Goal: Task Accomplishment & Management: Use online tool/utility

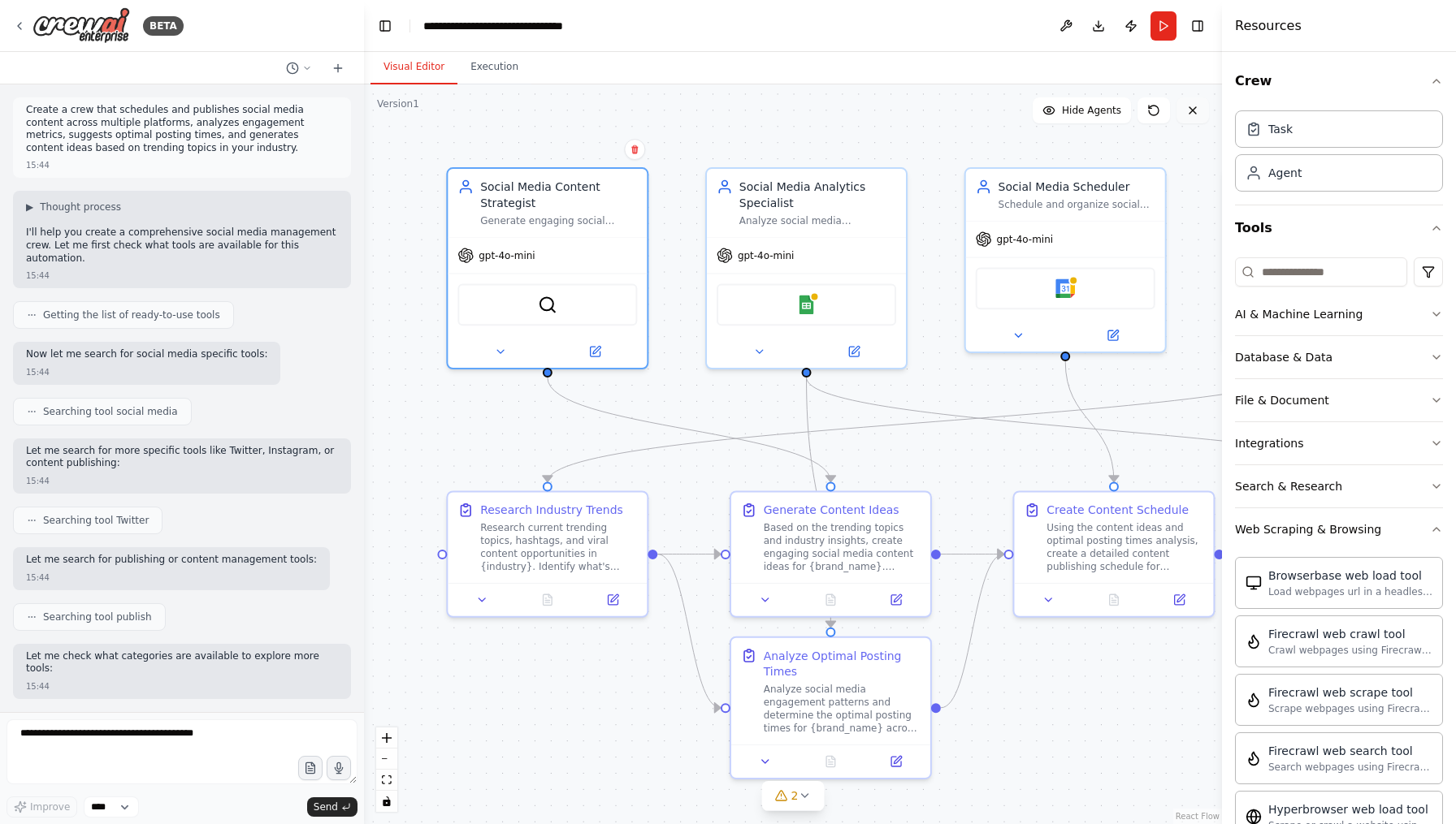
click at [1193, 115] on icon at bounding box center [1193, 111] width 13 height 13
click at [1198, 115] on icon at bounding box center [1193, 111] width 13 height 13
click at [1191, 105] on icon at bounding box center [1193, 111] width 13 height 13
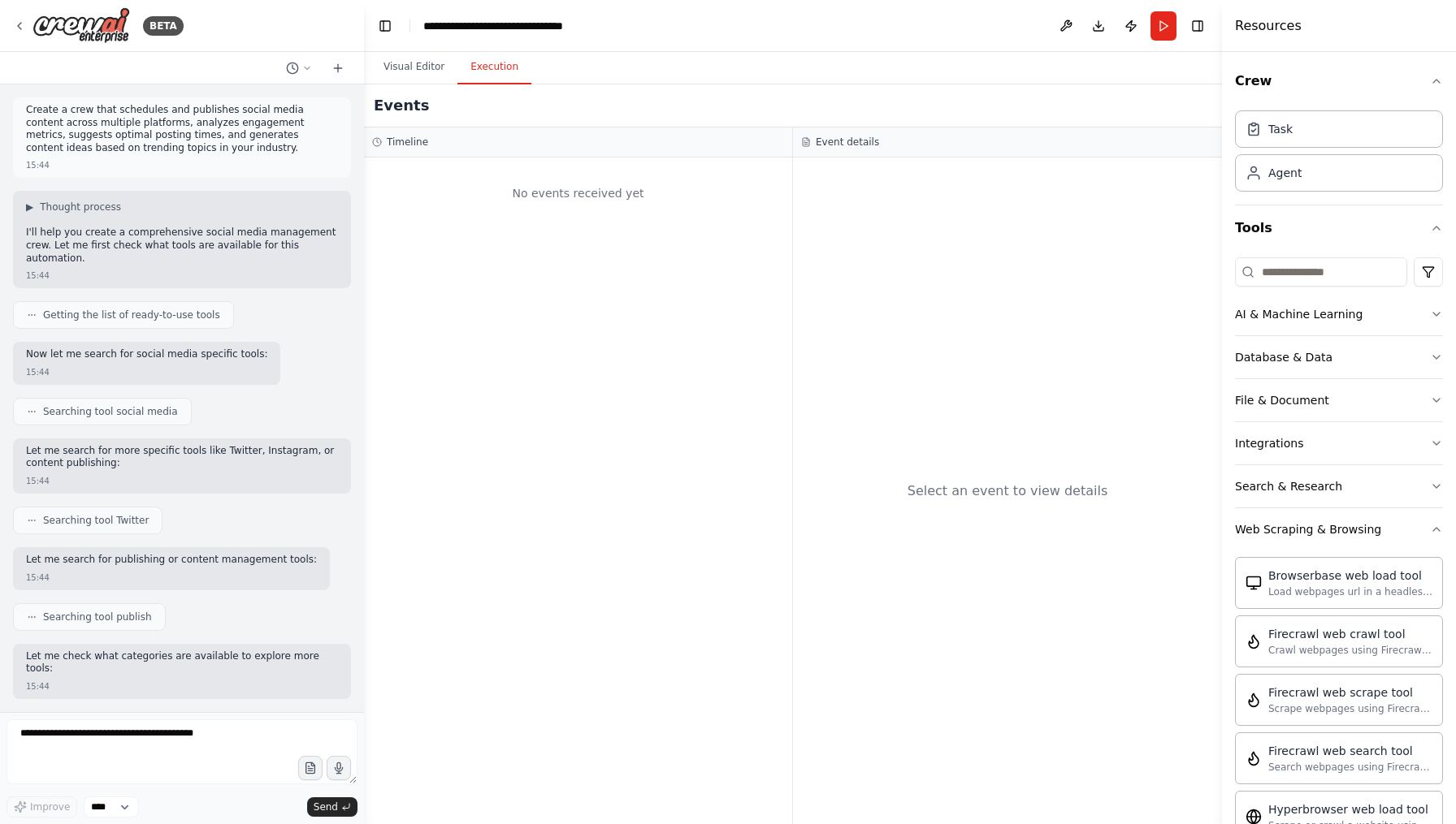
click at [495, 75] on button "Execution" at bounding box center [494, 68] width 74 height 34
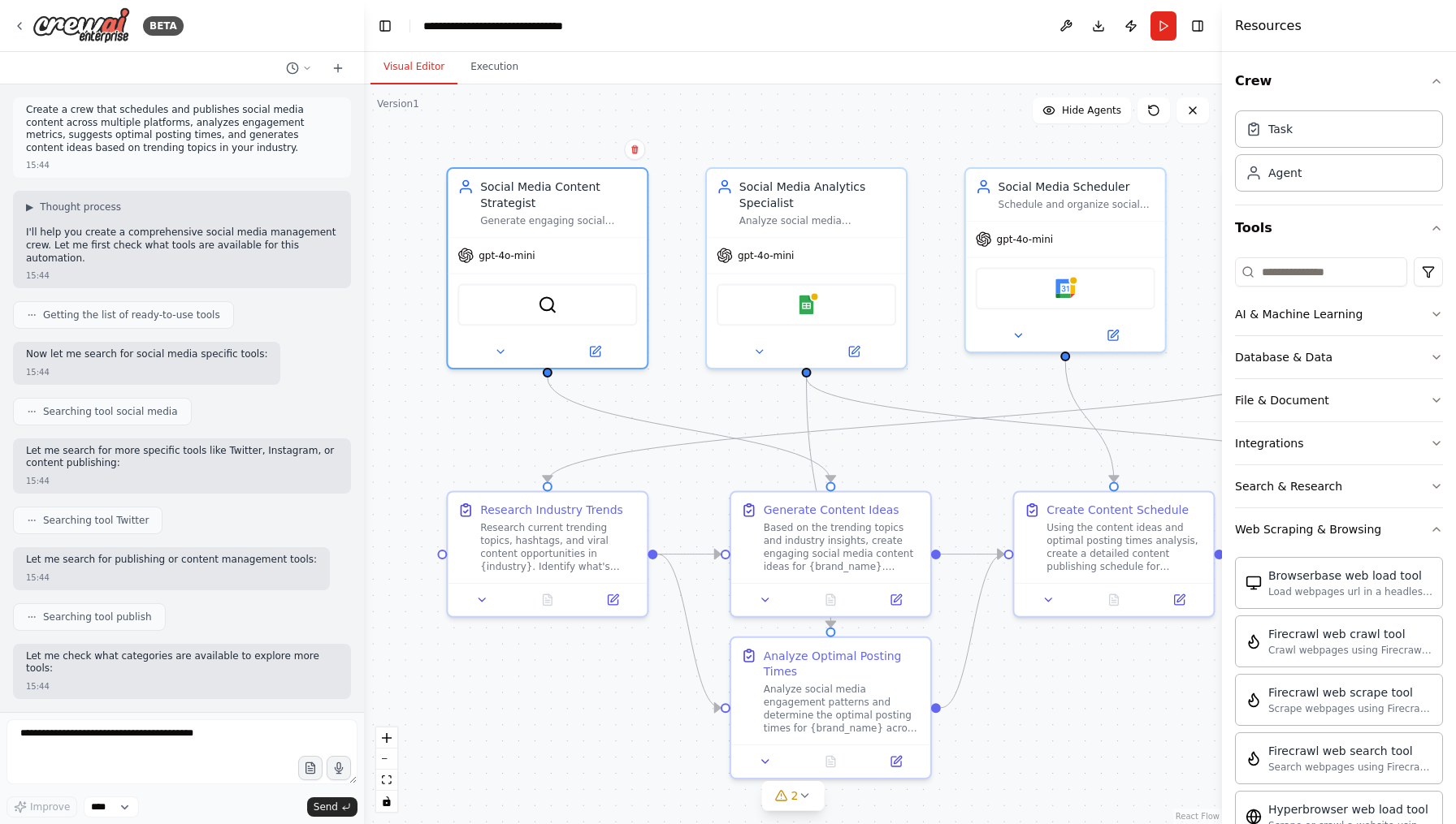
click at [420, 77] on button "Visual Editor" at bounding box center [414, 68] width 87 height 34
click at [1166, 26] on button "Run" at bounding box center [1164, 25] width 26 height 29
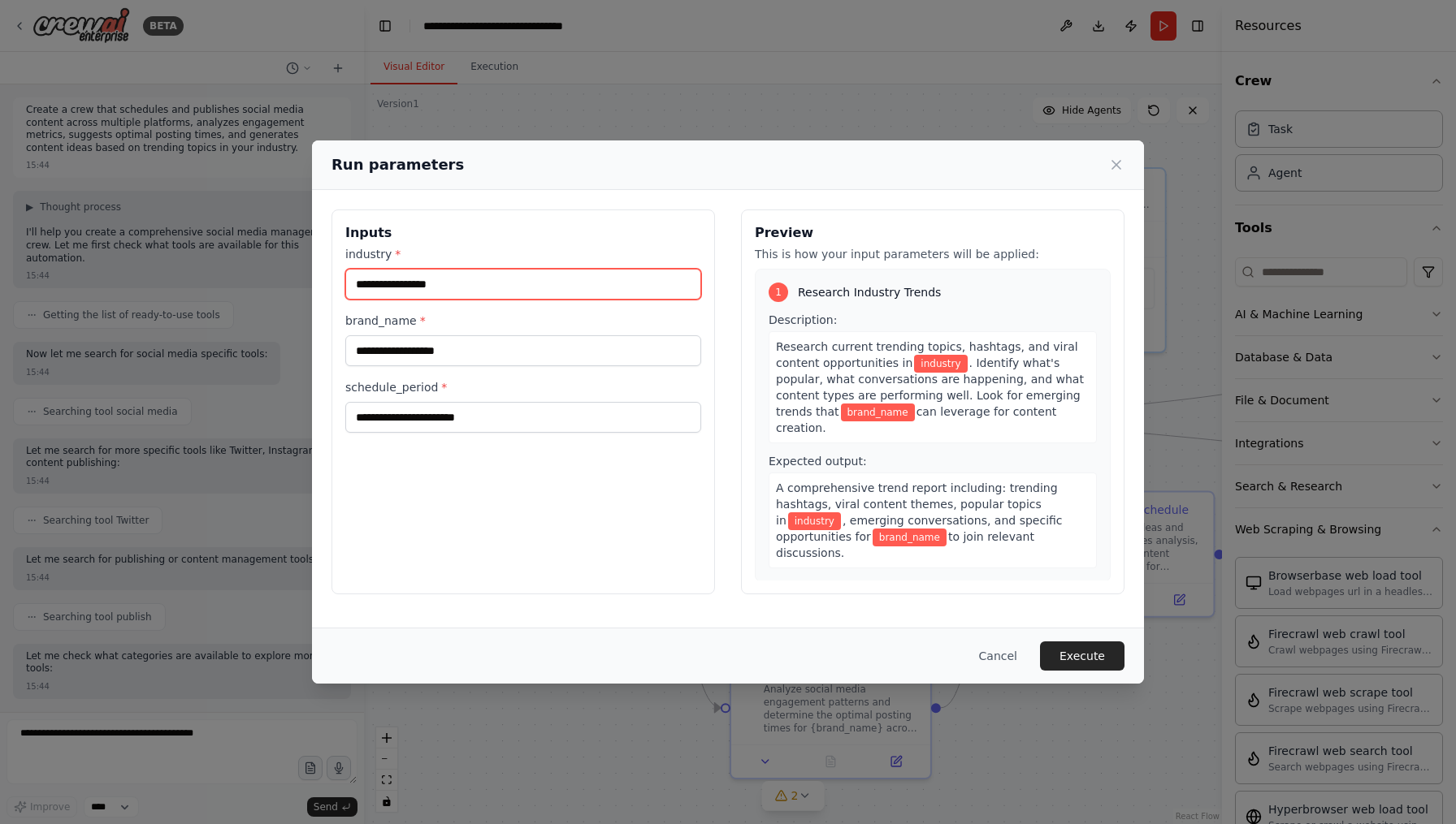
click at [685, 290] on input "industry *" at bounding box center [523, 284] width 356 height 31
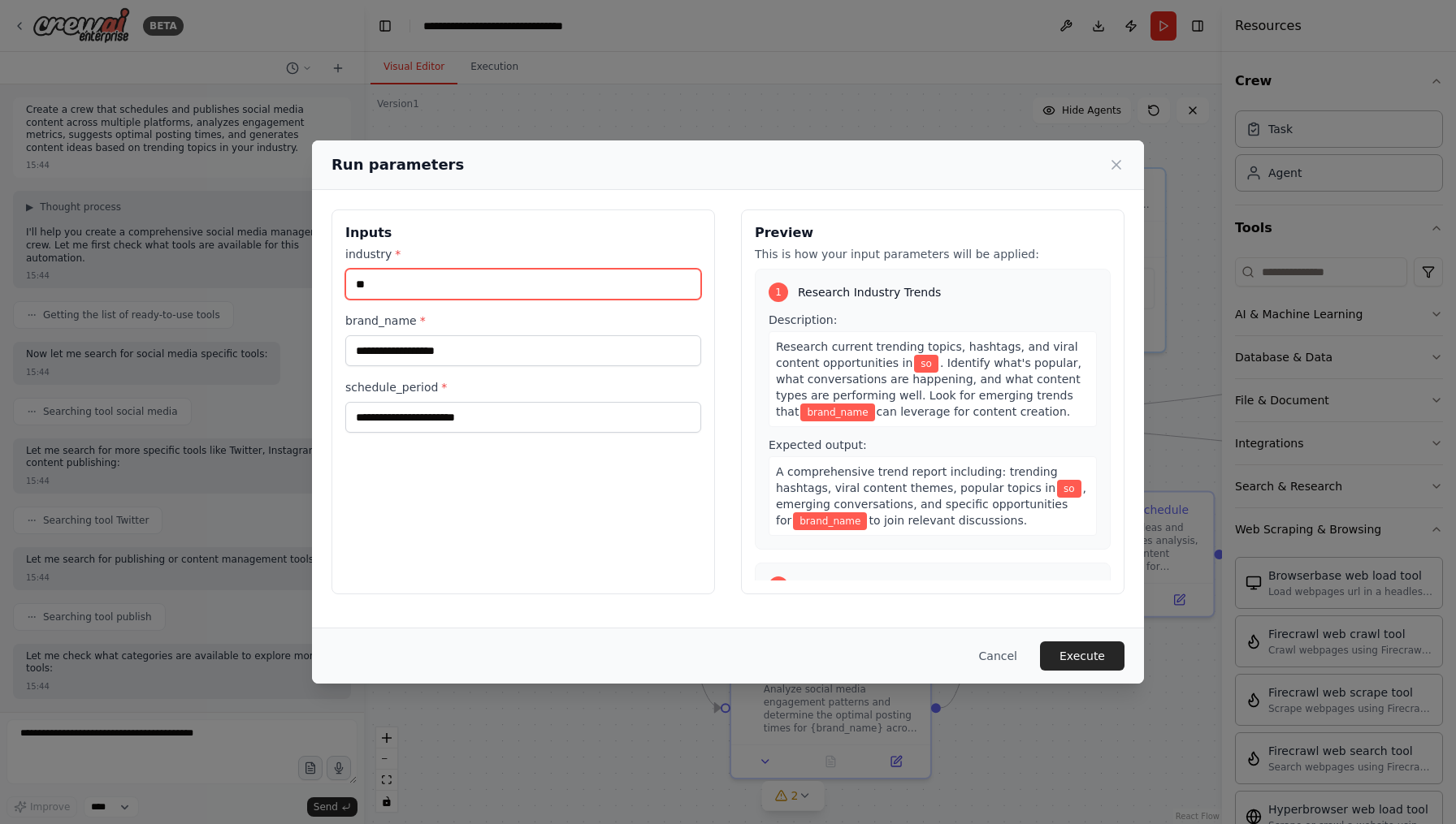
type input "*"
type input "**"
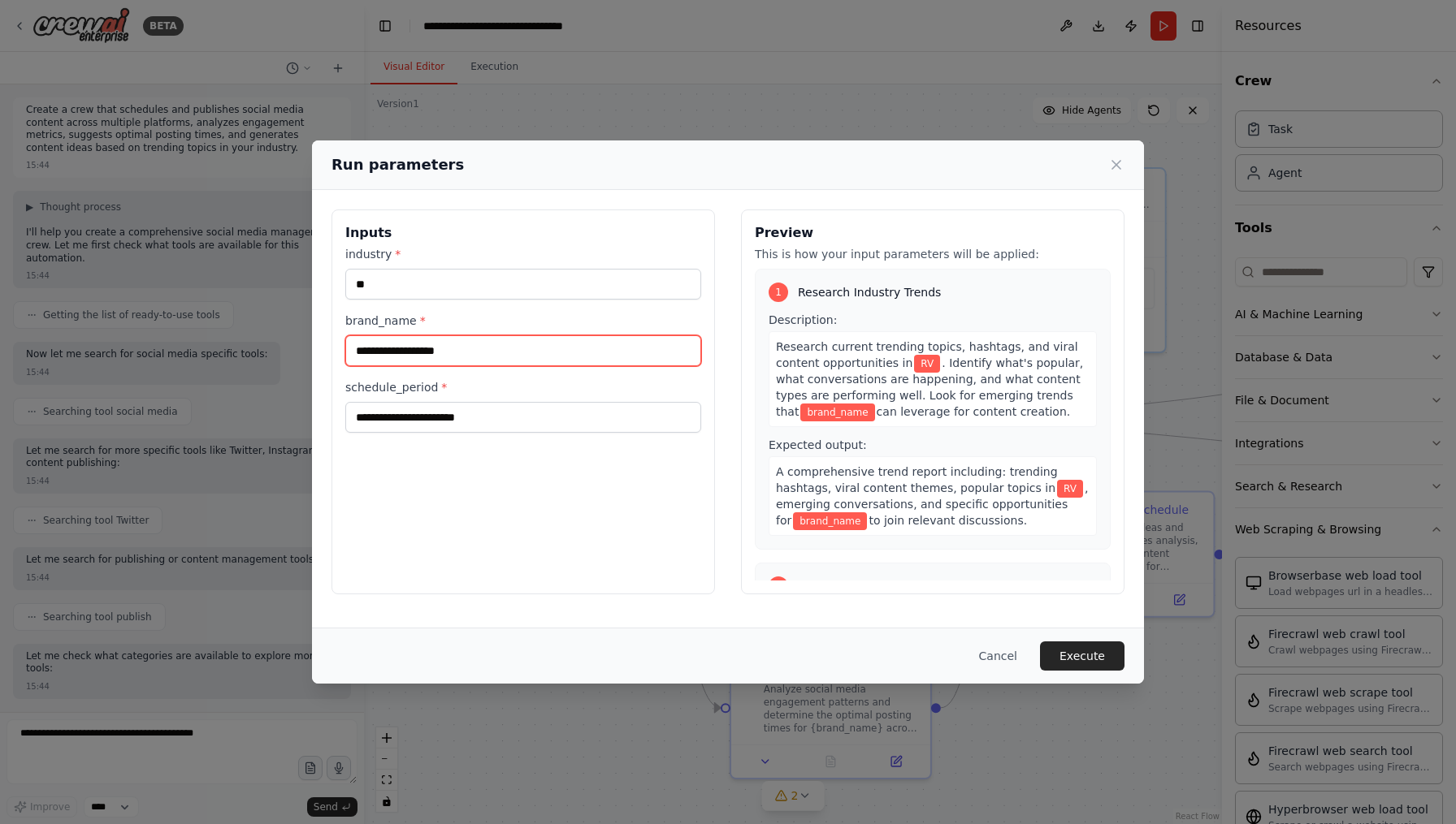
click at [658, 347] on input "brand_name *" at bounding box center [523, 350] width 356 height 31
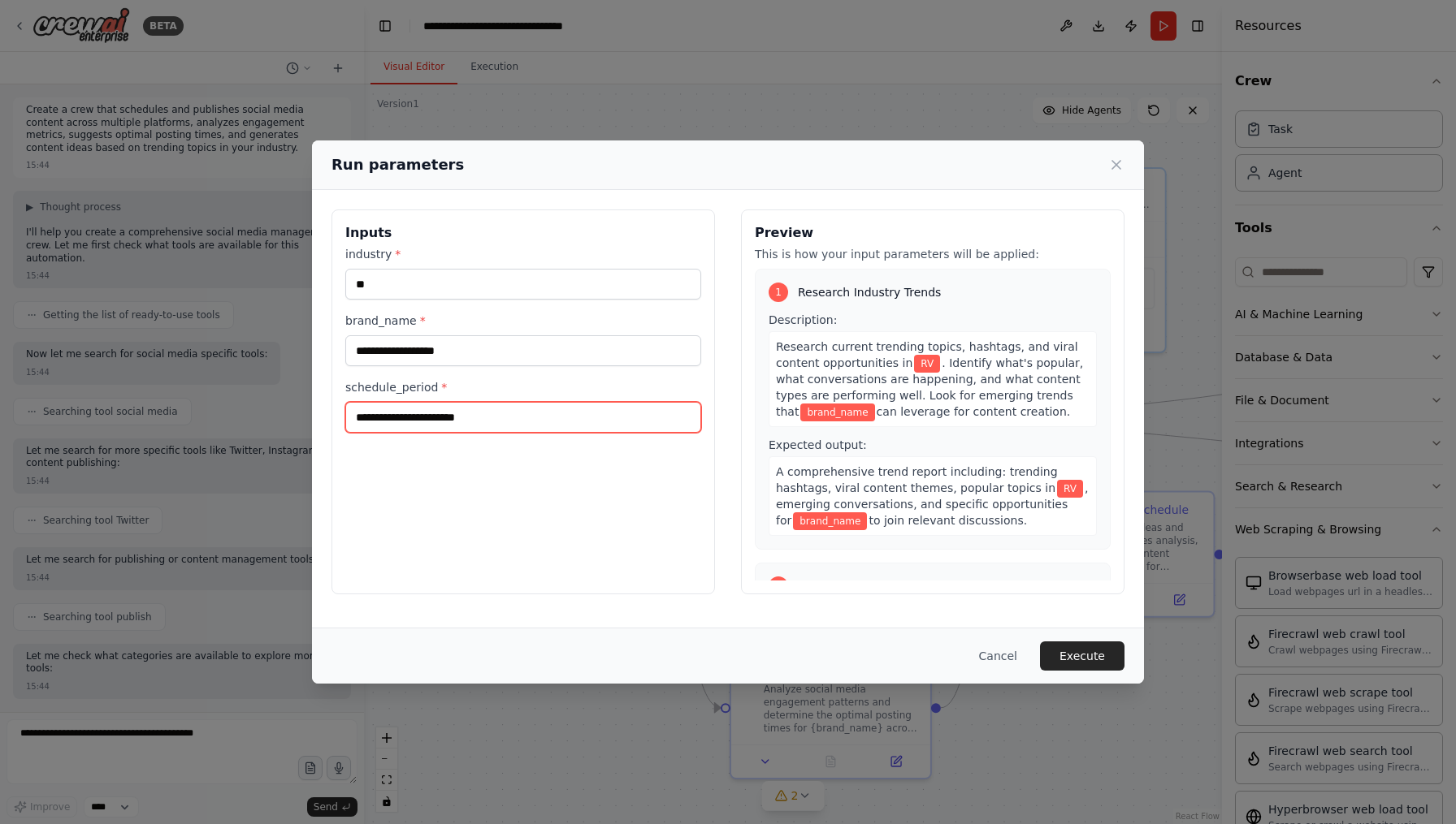
click at [587, 416] on input "schedule_period *" at bounding box center [523, 417] width 356 height 31
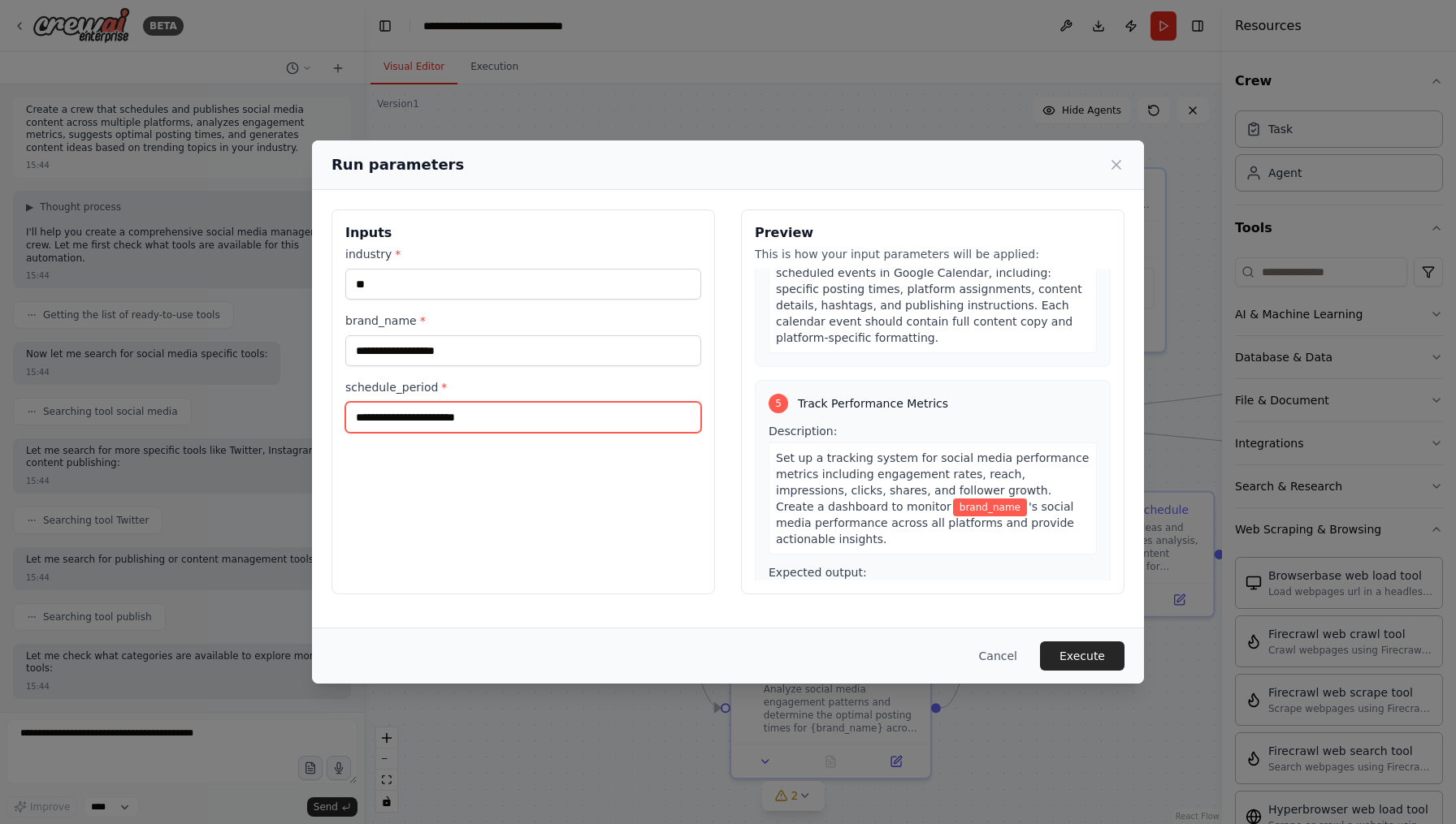
scroll to position [1226, 0]
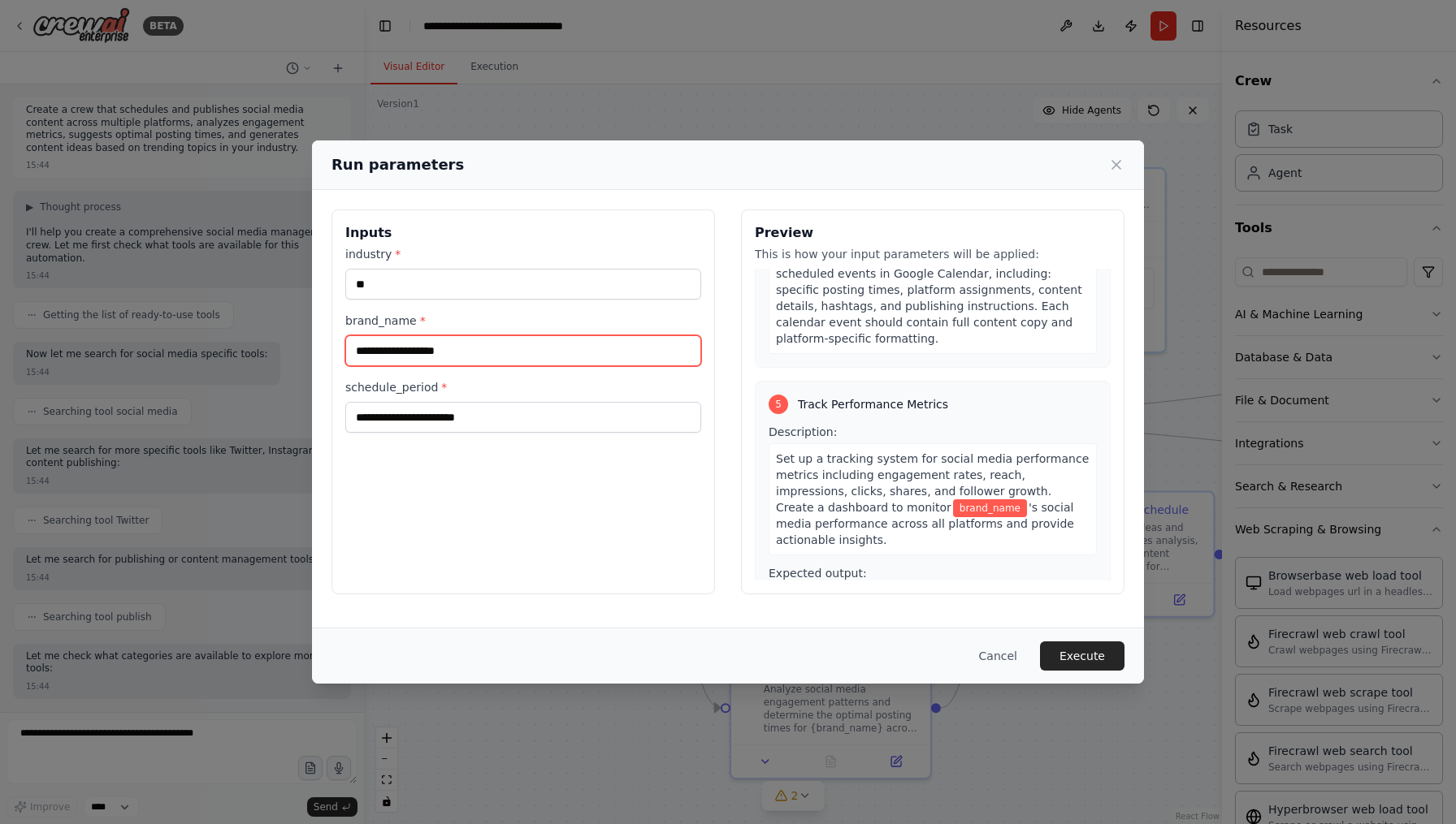
click at [663, 356] on input "brand_name *" at bounding box center [523, 350] width 356 height 31
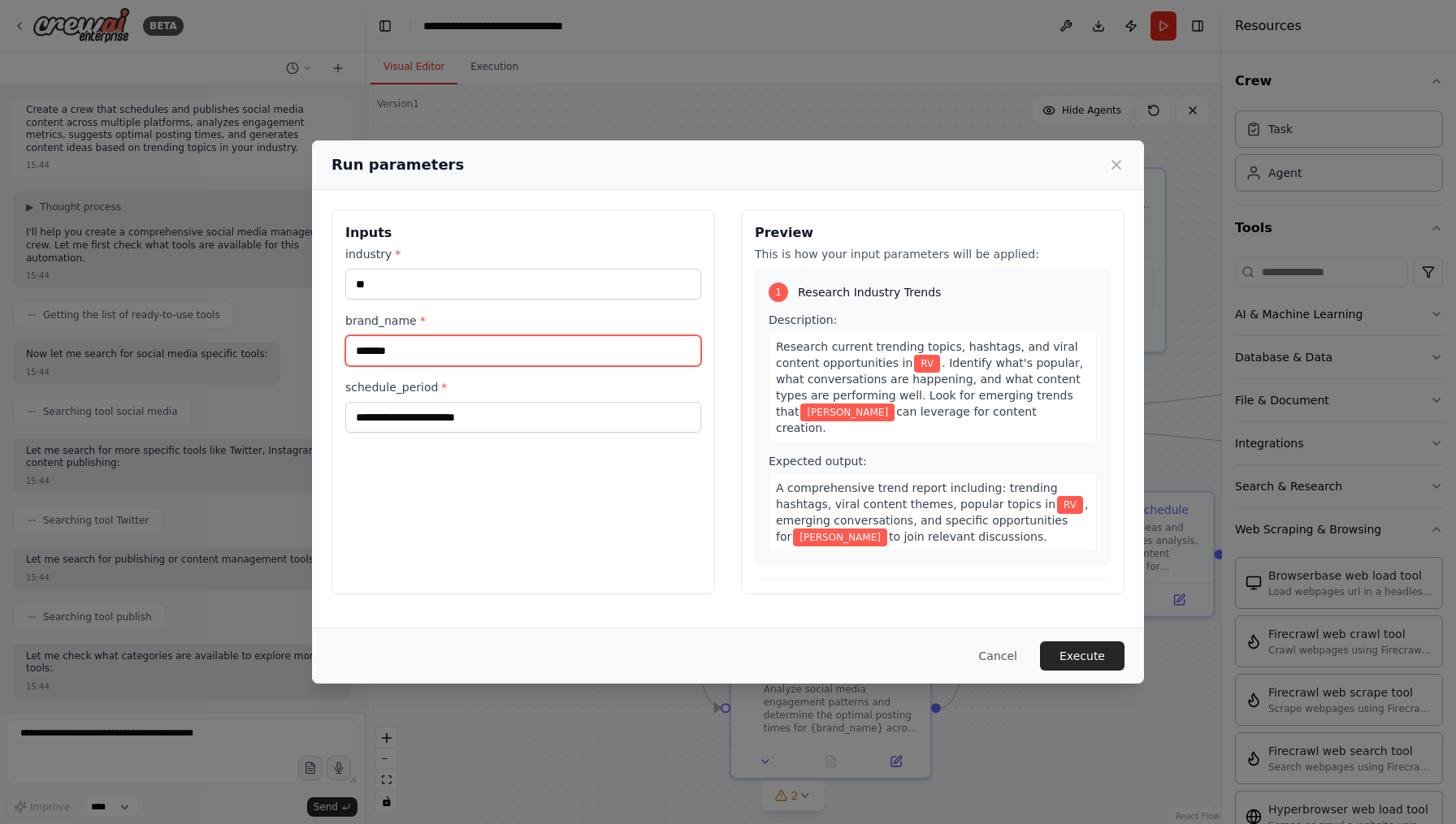
scroll to position [0, 0]
type input "*******"
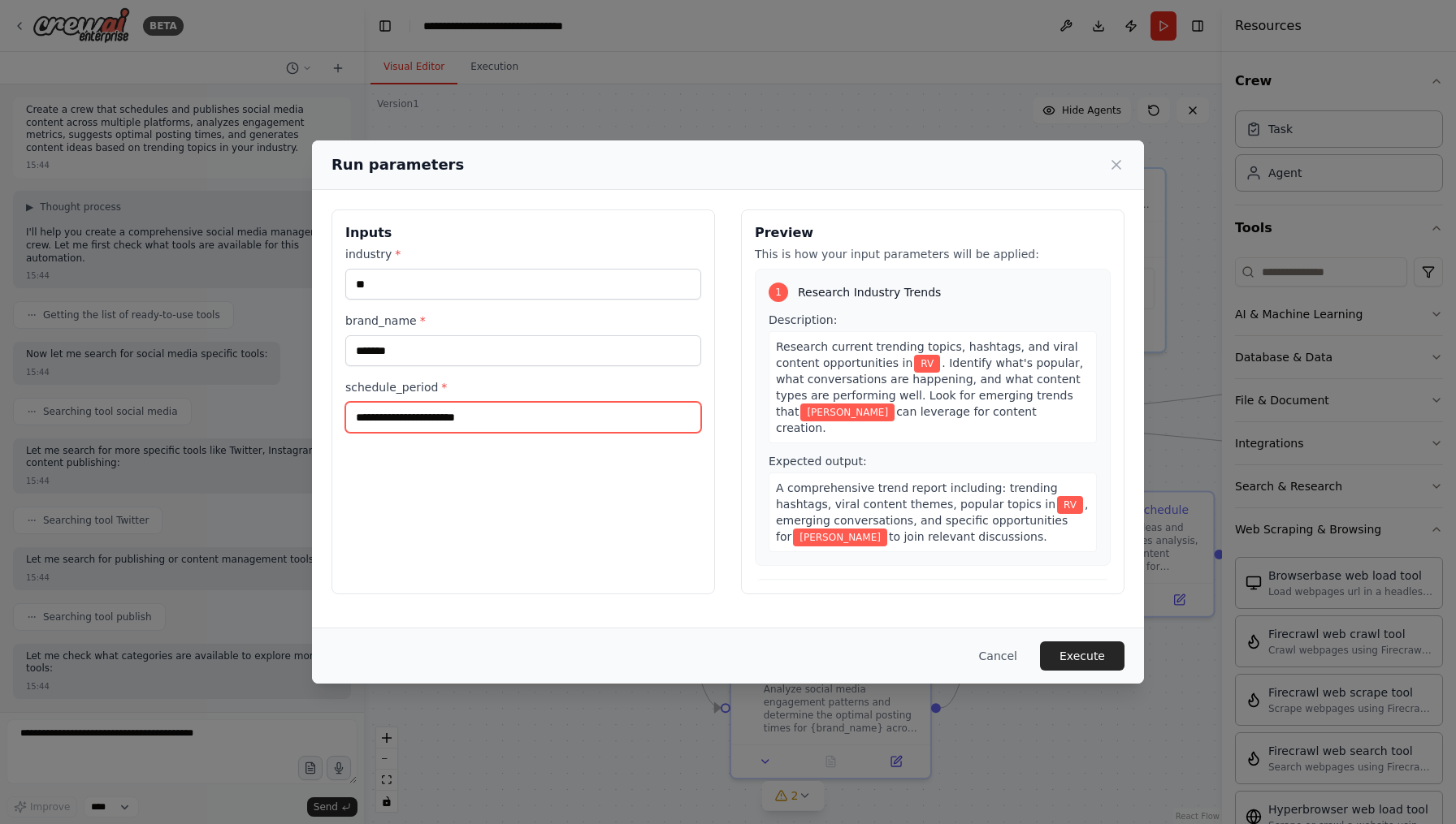
click at [550, 410] on input "schedule_period *" at bounding box center [523, 417] width 356 height 31
type input "***"
click at [877, 506] on span ", emerging conversations, and specific opportunities for" at bounding box center [932, 521] width 312 height 45
click at [758, 513] on div "1 Research Industry Trends Description: Research current trending topics, hasht…" at bounding box center [932, 417] width 356 height 297
click at [1063, 654] on button "Execute" at bounding box center [1083, 656] width 85 height 29
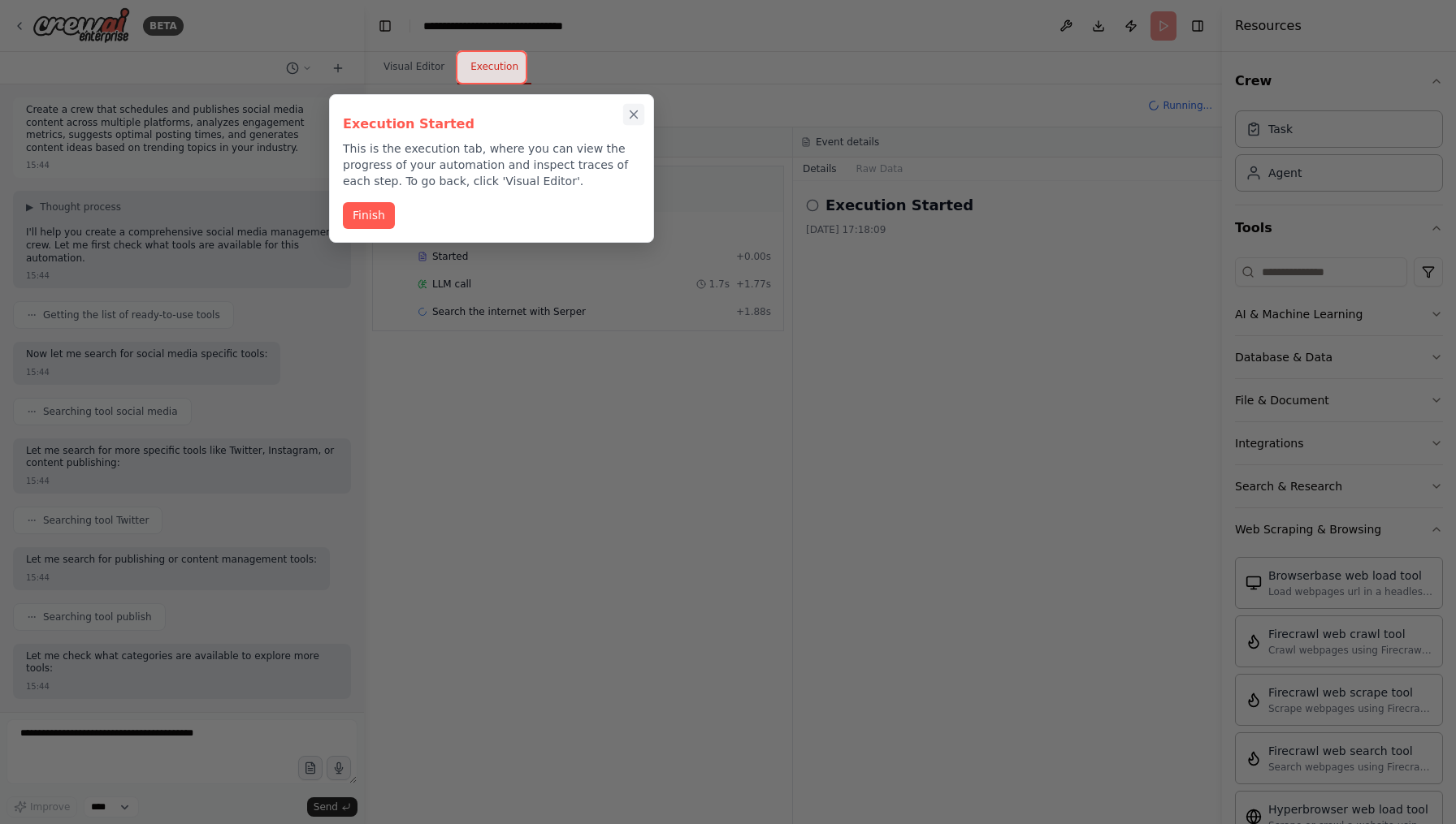
click at [640, 118] on icon "Close walkthrough" at bounding box center [634, 115] width 15 height 15
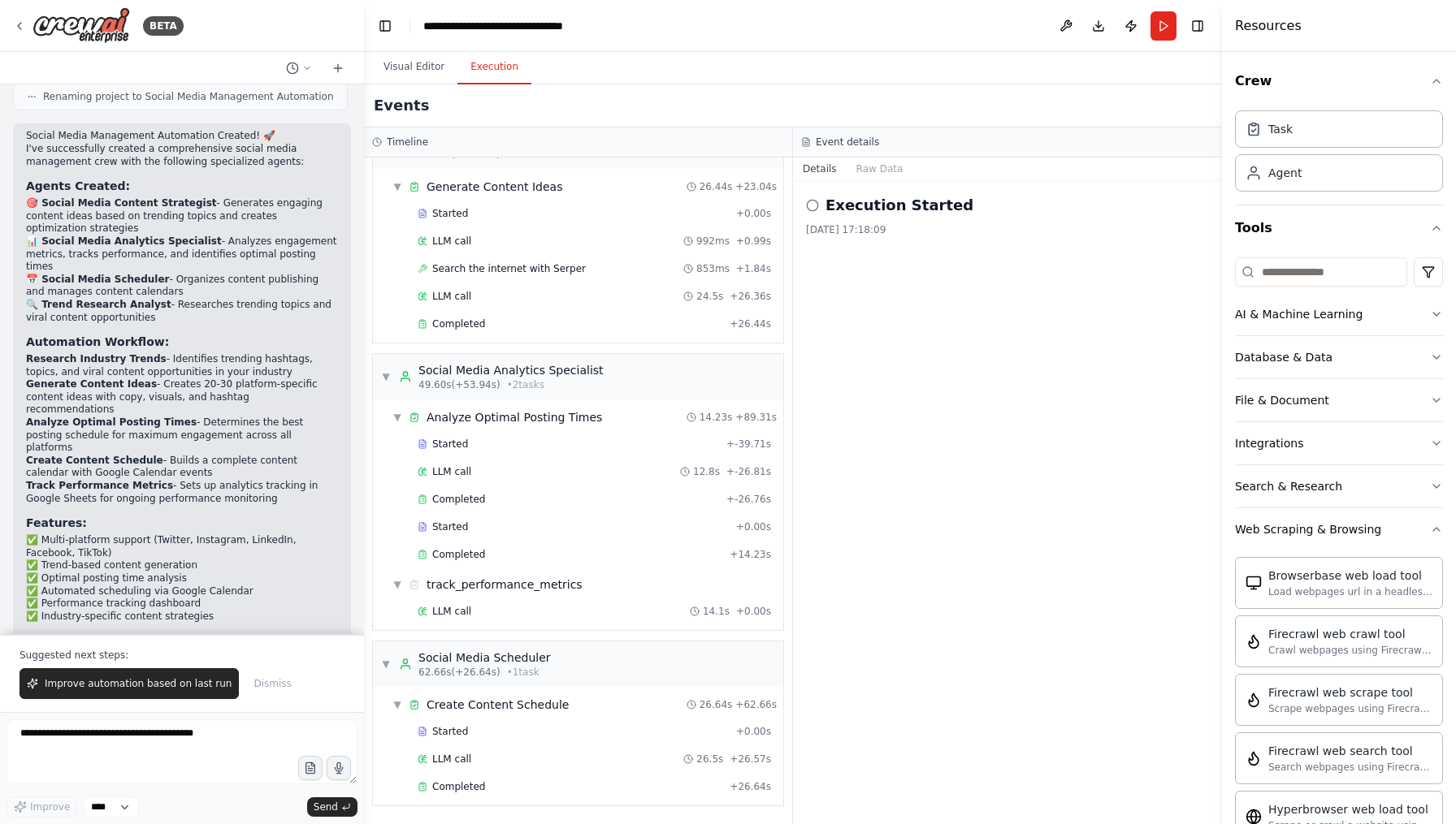
click at [878, 203] on h2 "Execution Started" at bounding box center [899, 206] width 148 height 23
click at [572, 372] on div "Social Media Analytics Specialist" at bounding box center [510, 370] width 185 height 16
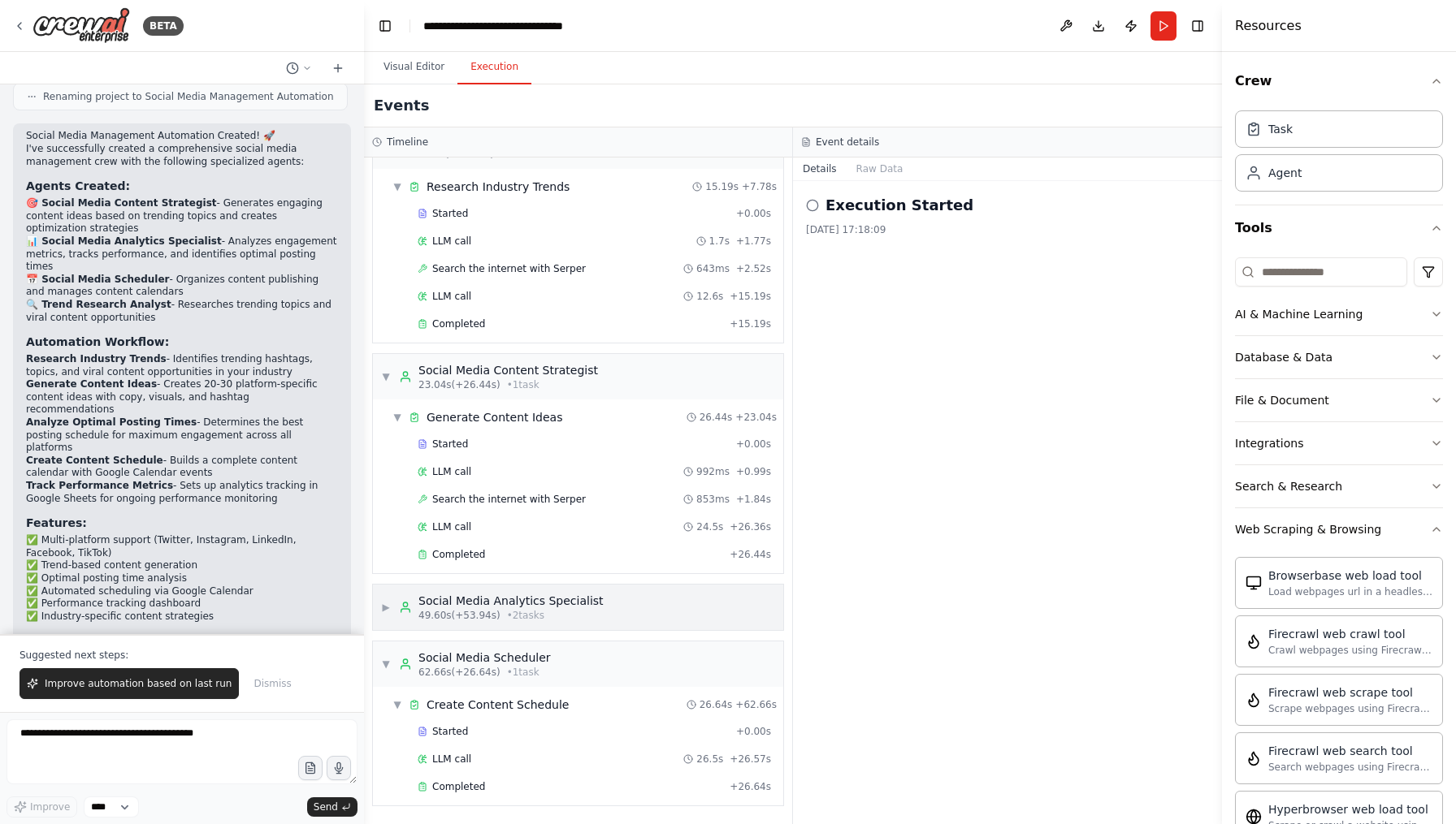
click at [572, 372] on div "Social Media Content Strategist" at bounding box center [508, 370] width 180 height 16
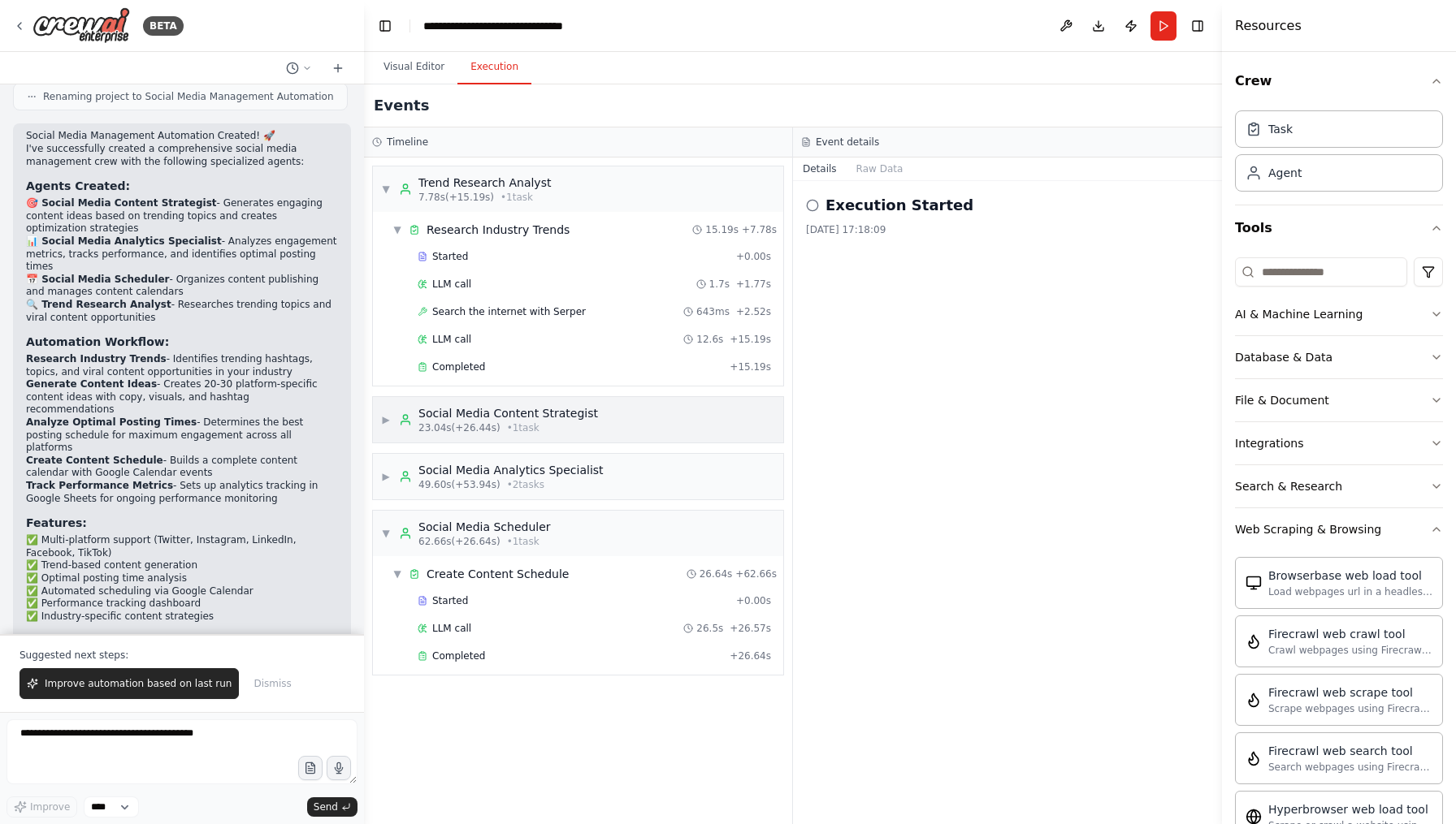
click at [551, 406] on div "Social Media Content Strategist" at bounding box center [508, 412] width 180 height 16
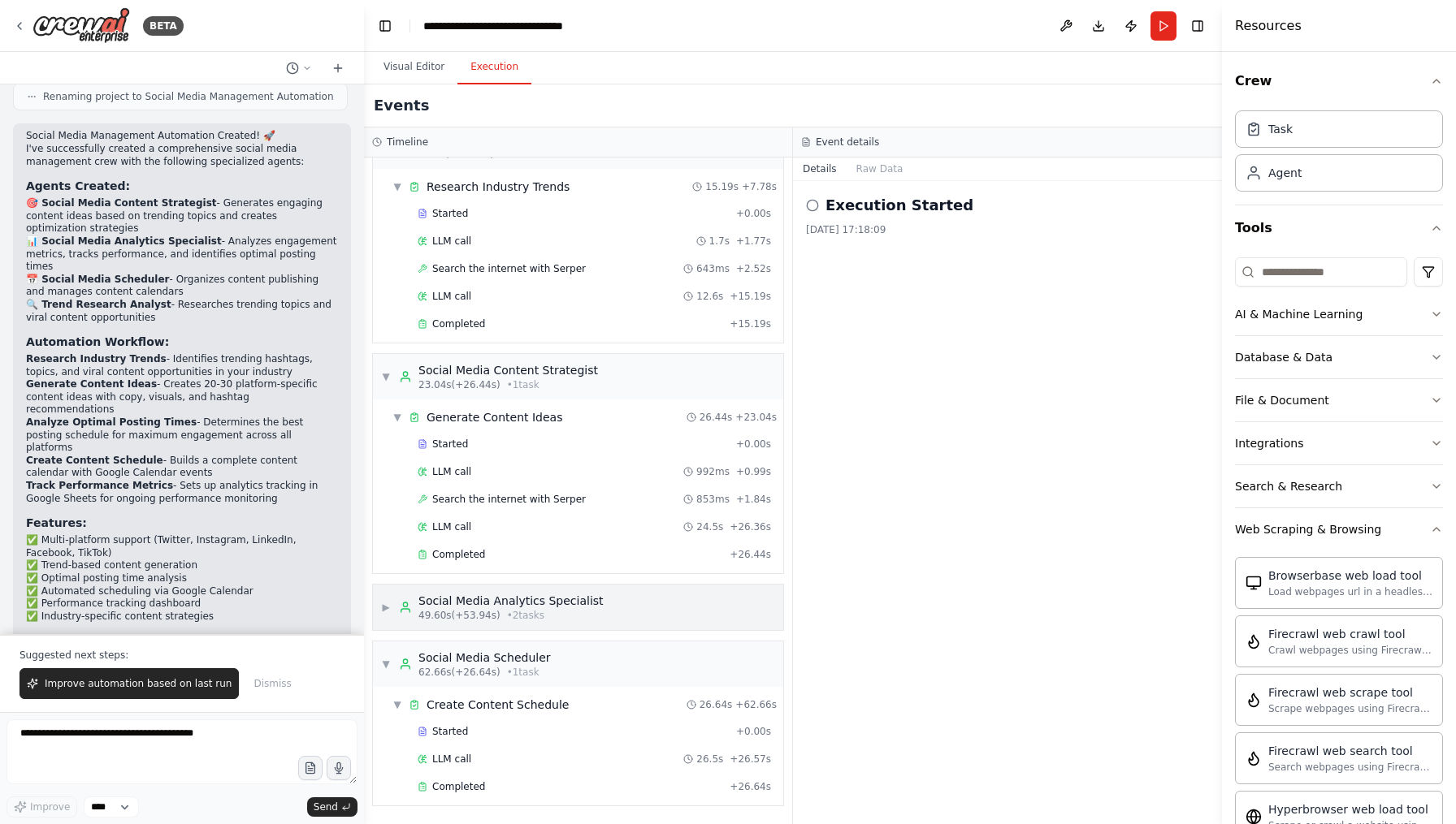
scroll to position [43, 0]
click at [516, 624] on div "▶ Social Media Analytics Specialist 49.60s (+53.94s) • 2 task s" at bounding box center [578, 607] width 411 height 45
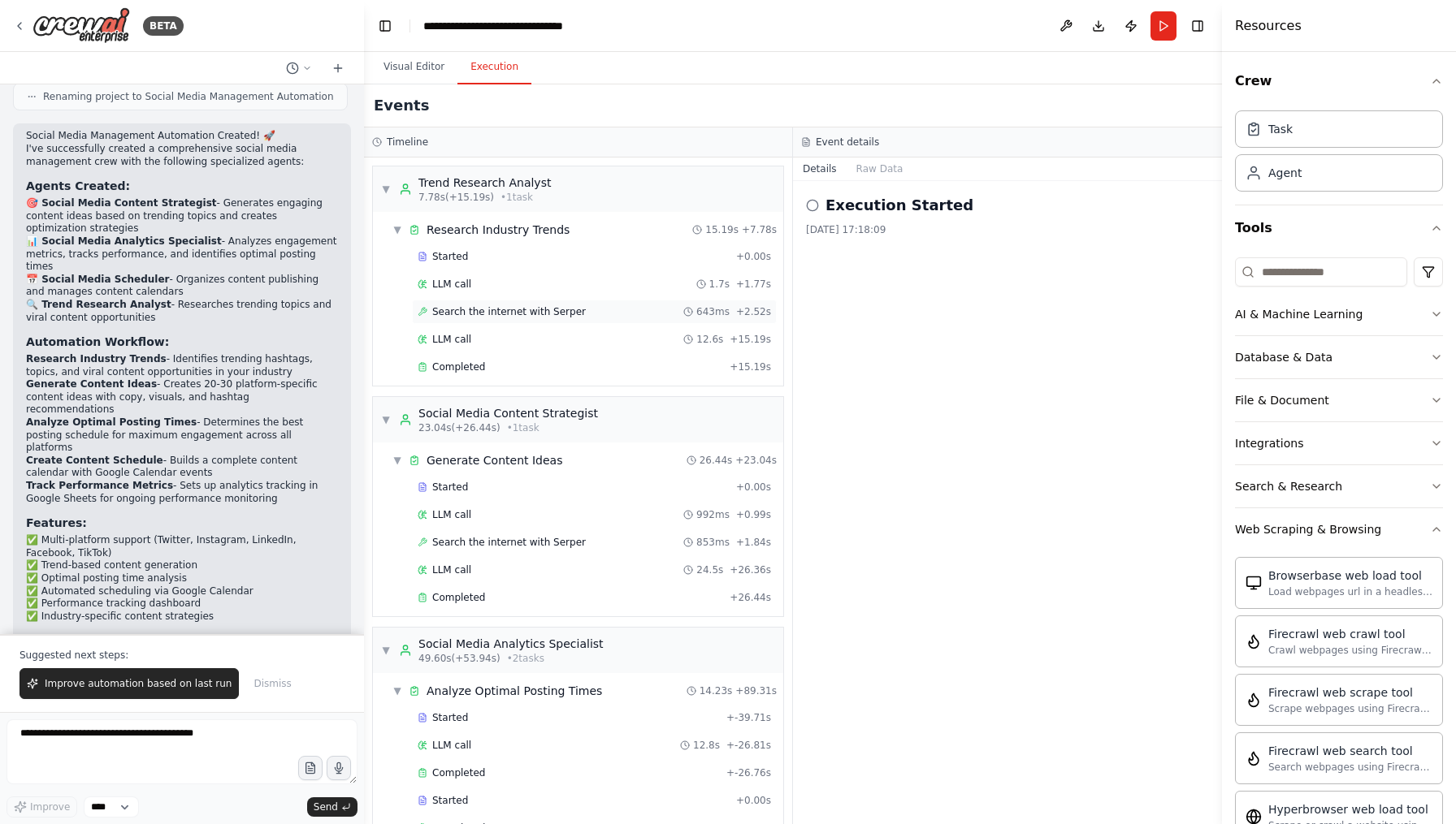
scroll to position [0, 0]
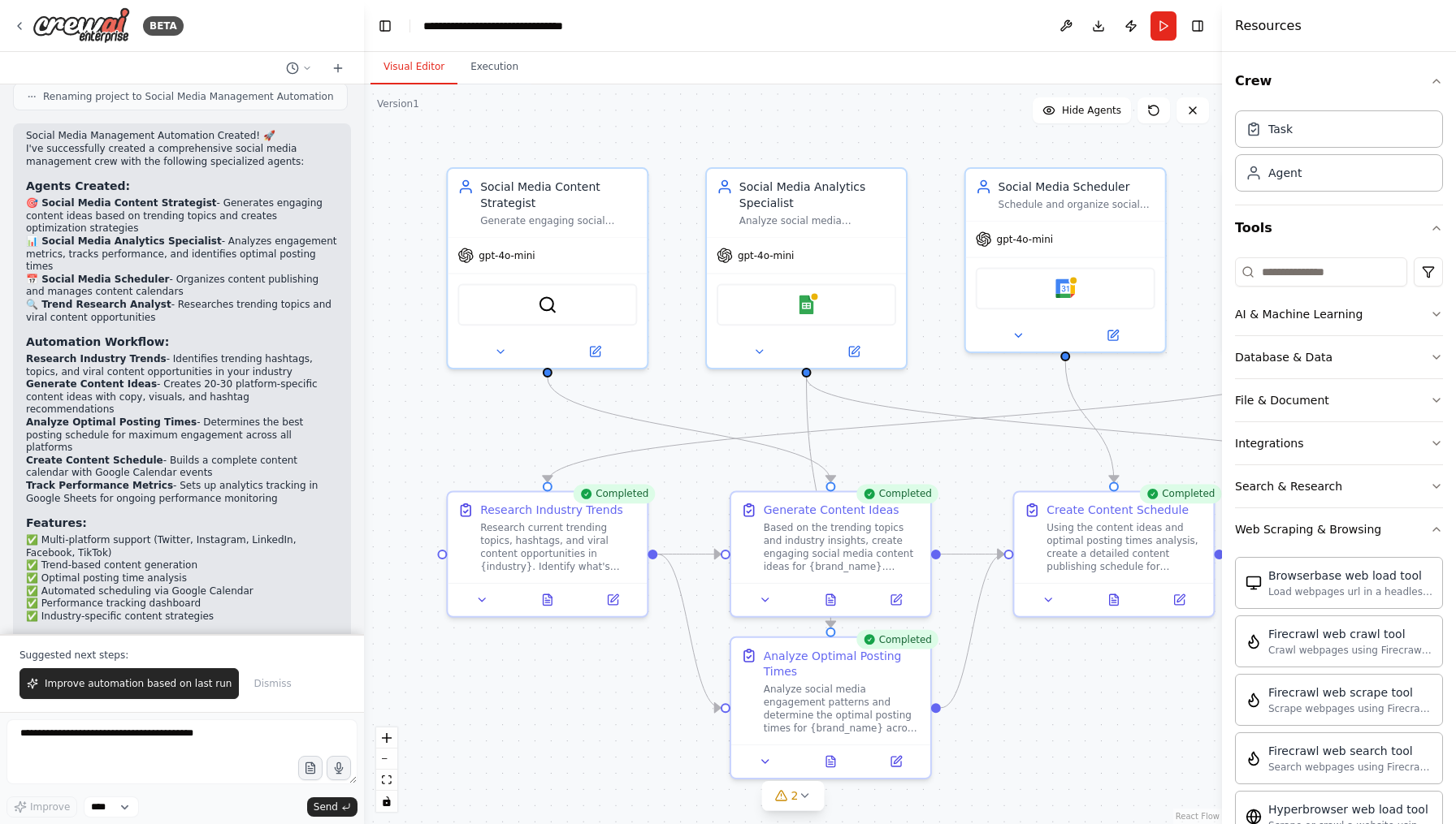
click at [415, 63] on button "Visual Editor" at bounding box center [414, 68] width 87 height 34
click at [1202, 28] on button "Toggle Right Sidebar" at bounding box center [1198, 26] width 23 height 23
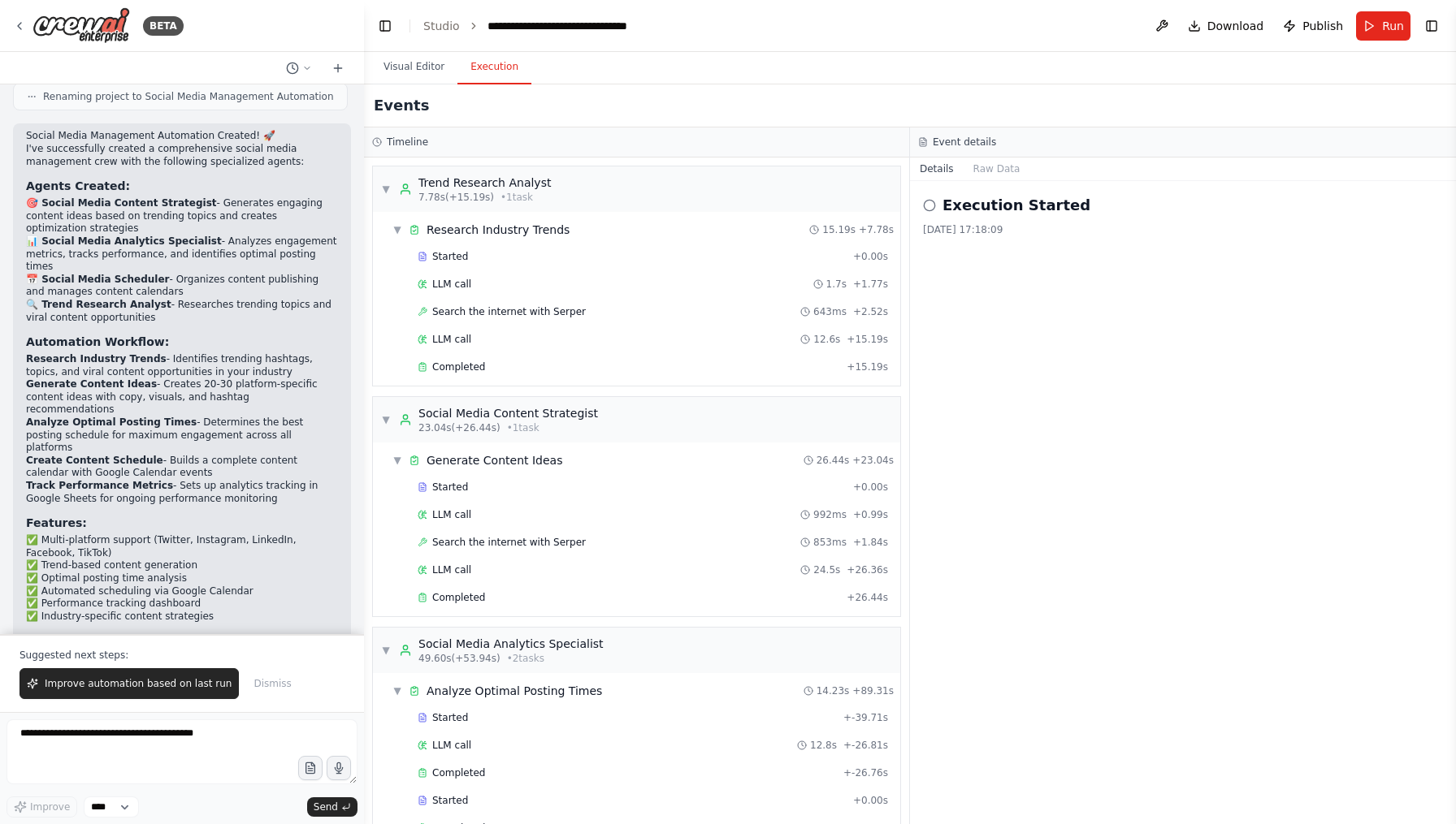
click at [515, 67] on button "Execution" at bounding box center [494, 68] width 74 height 34
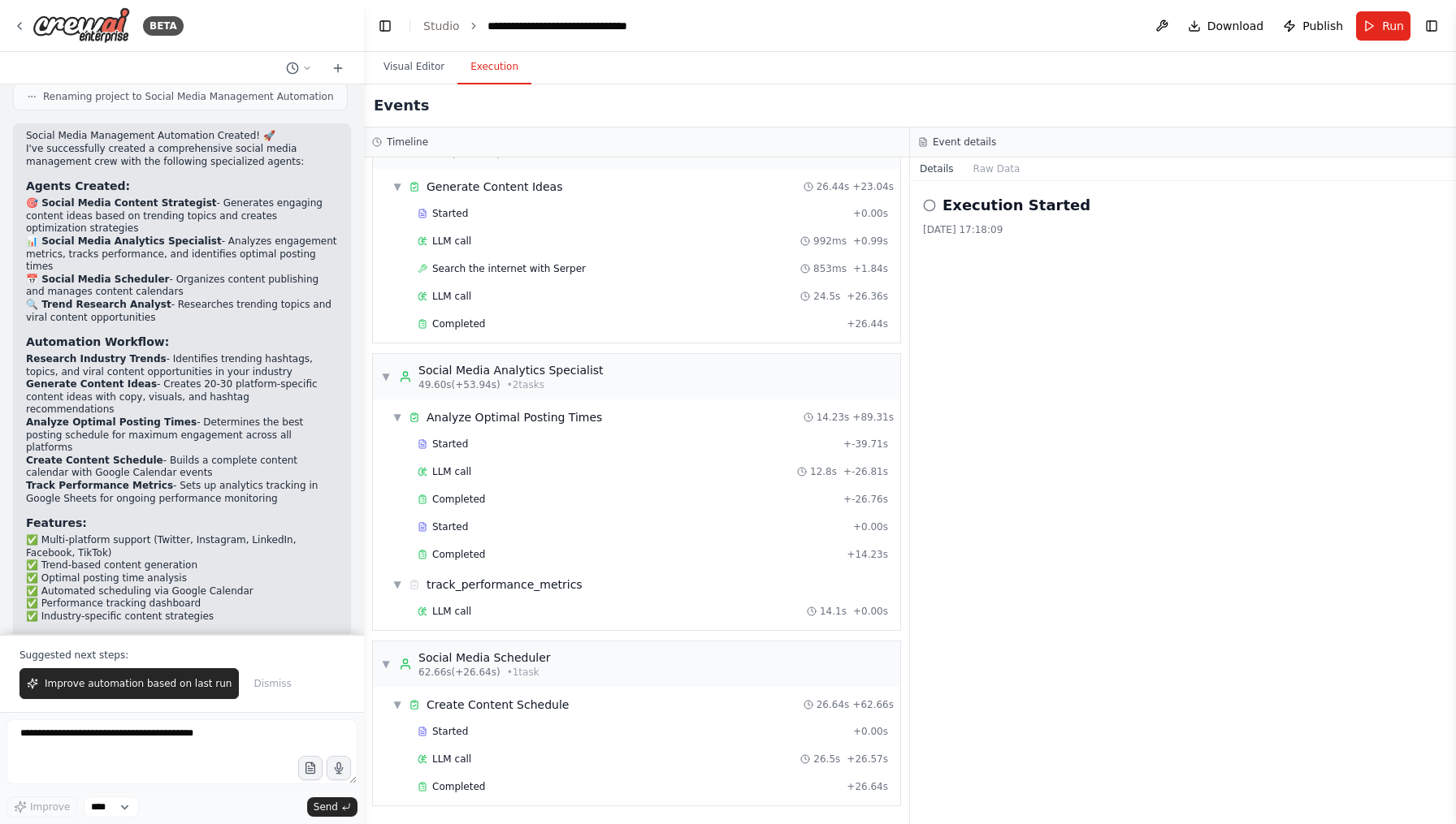
scroll to position [273, 0]
click at [535, 777] on div "Completed + 26.64s" at bounding box center [652, 787] width 482 height 24
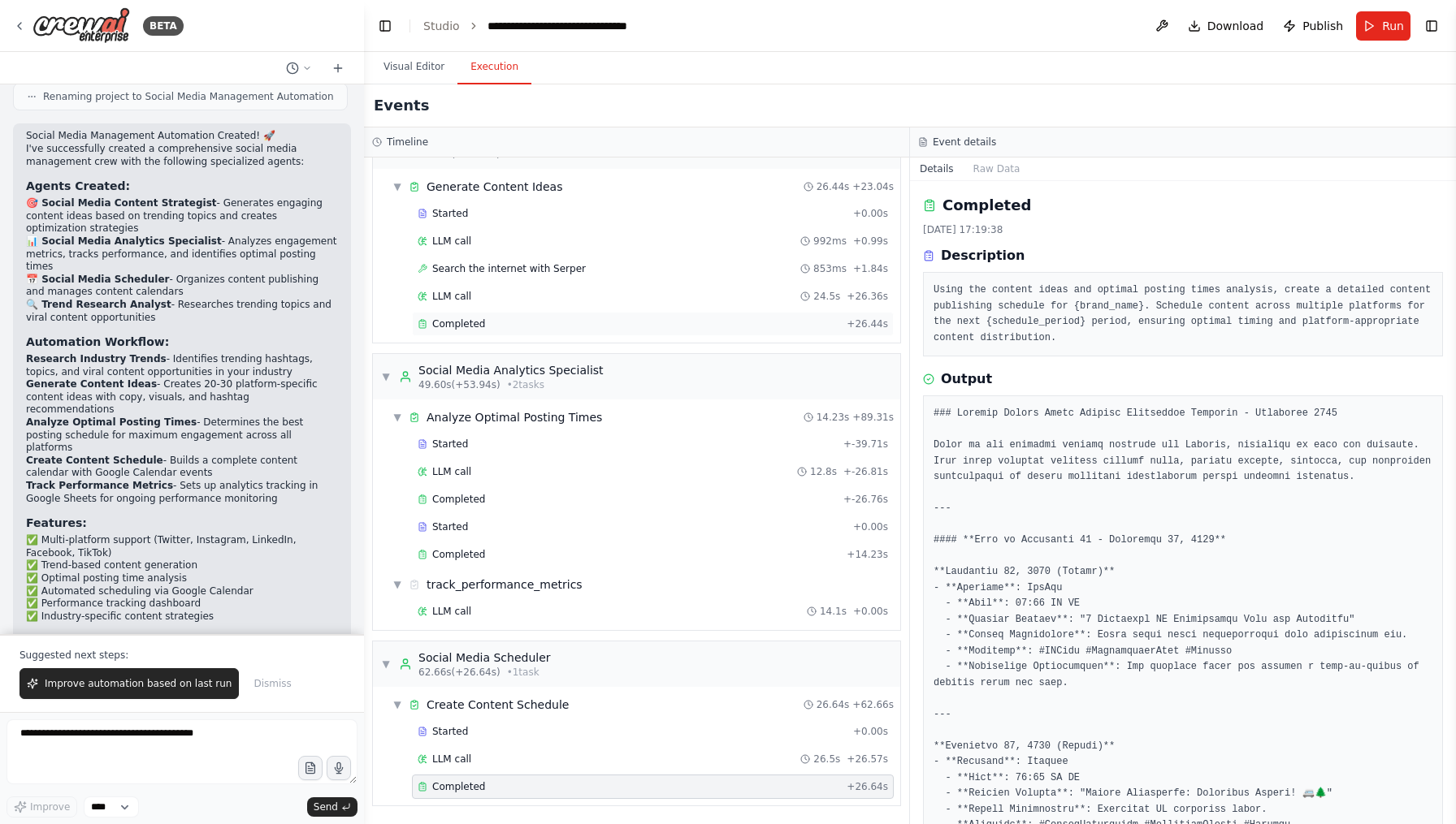
click at [465, 322] on span "Completed" at bounding box center [459, 324] width 53 height 13
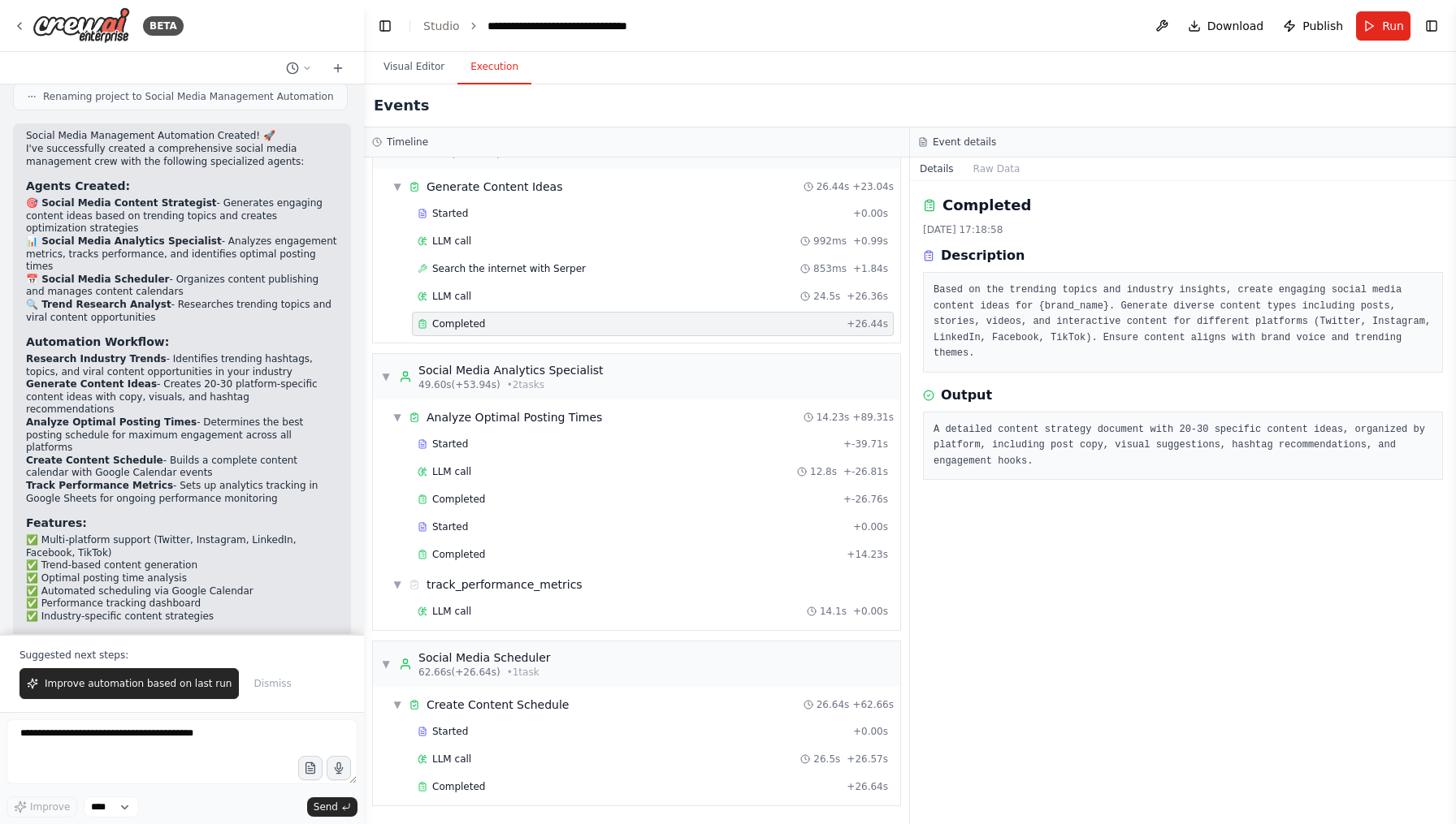
scroll to position [0, 0]
click at [489, 549] on div "Completed" at bounding box center [629, 555] width 423 height 13
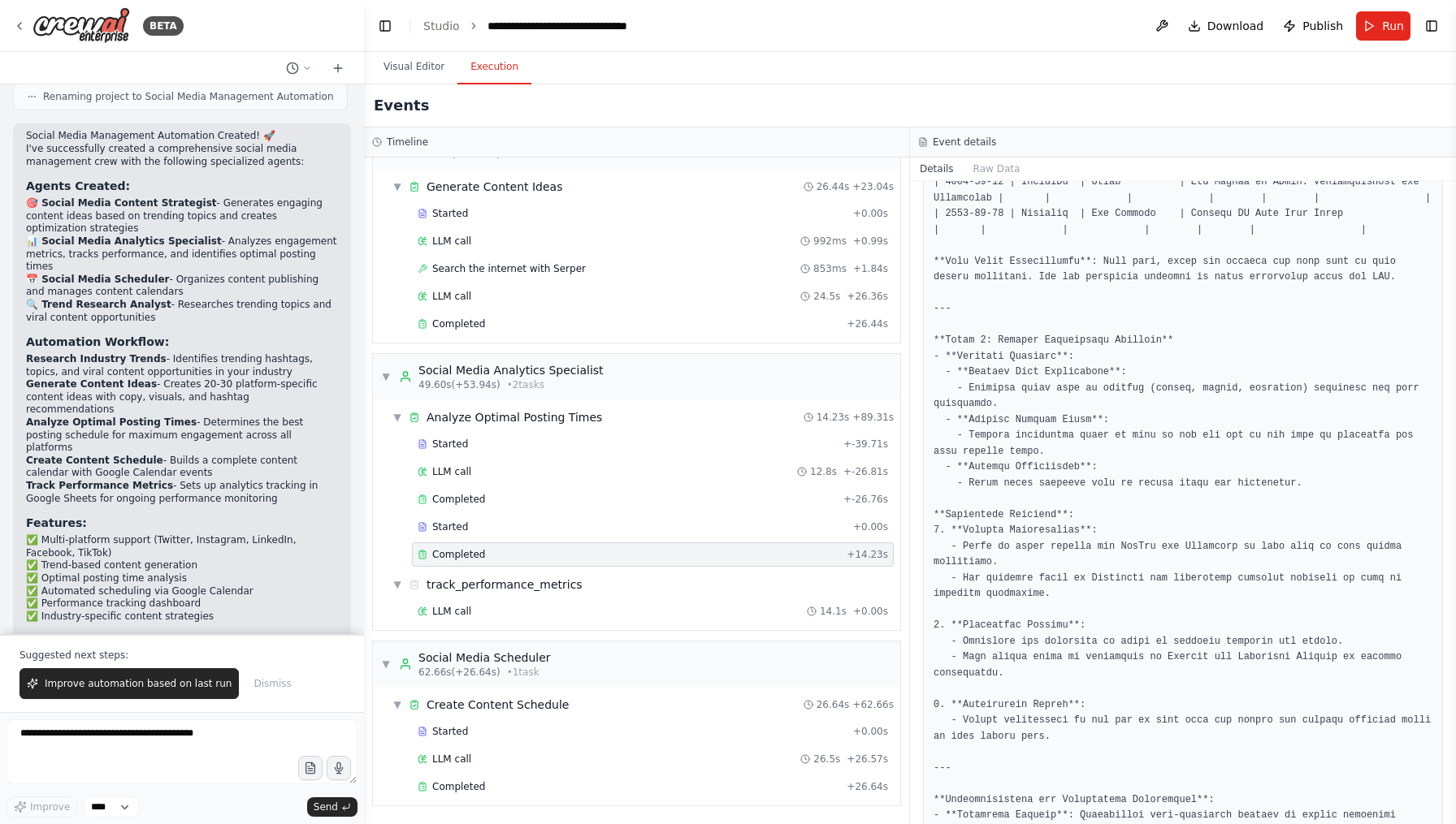
scroll to position [866, 0]
click at [491, 602] on div "LLM call 14.1s + 0.00s" at bounding box center [652, 612] width 482 height 24
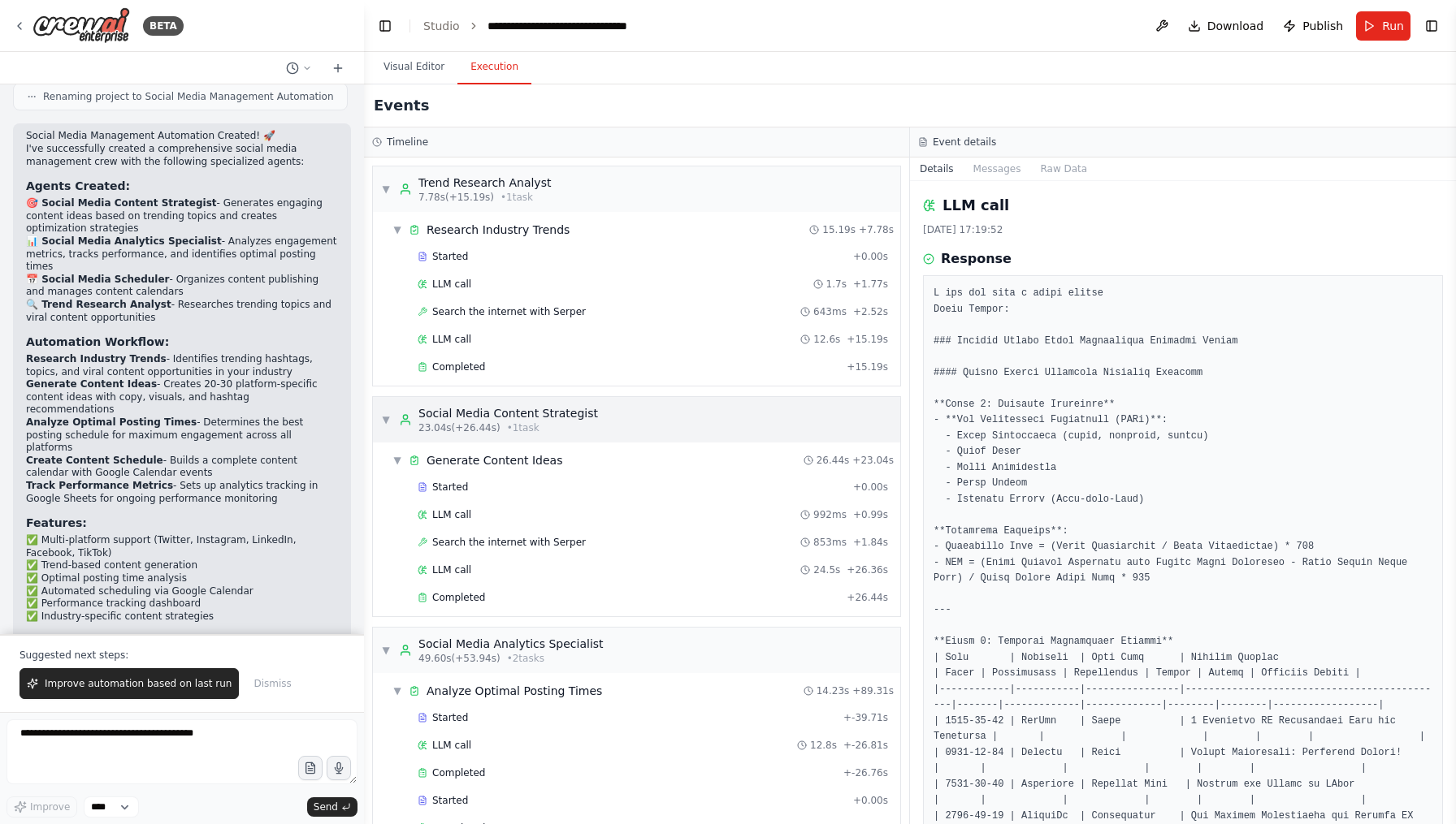
scroll to position [0, 0]
click at [444, 22] on link "Studio" at bounding box center [441, 26] width 37 height 13
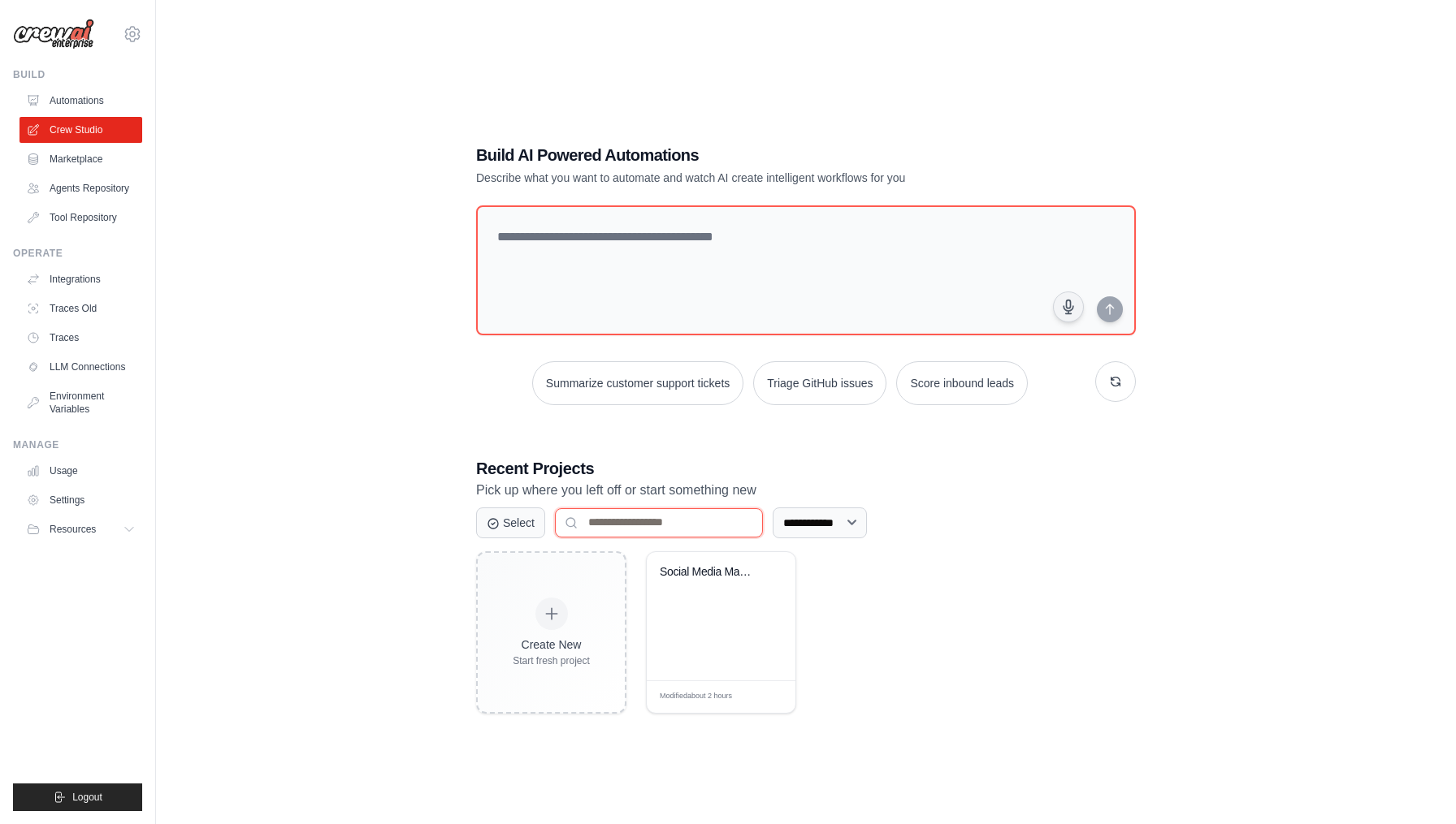
click at [591, 516] on input at bounding box center [658, 522] width 208 height 29
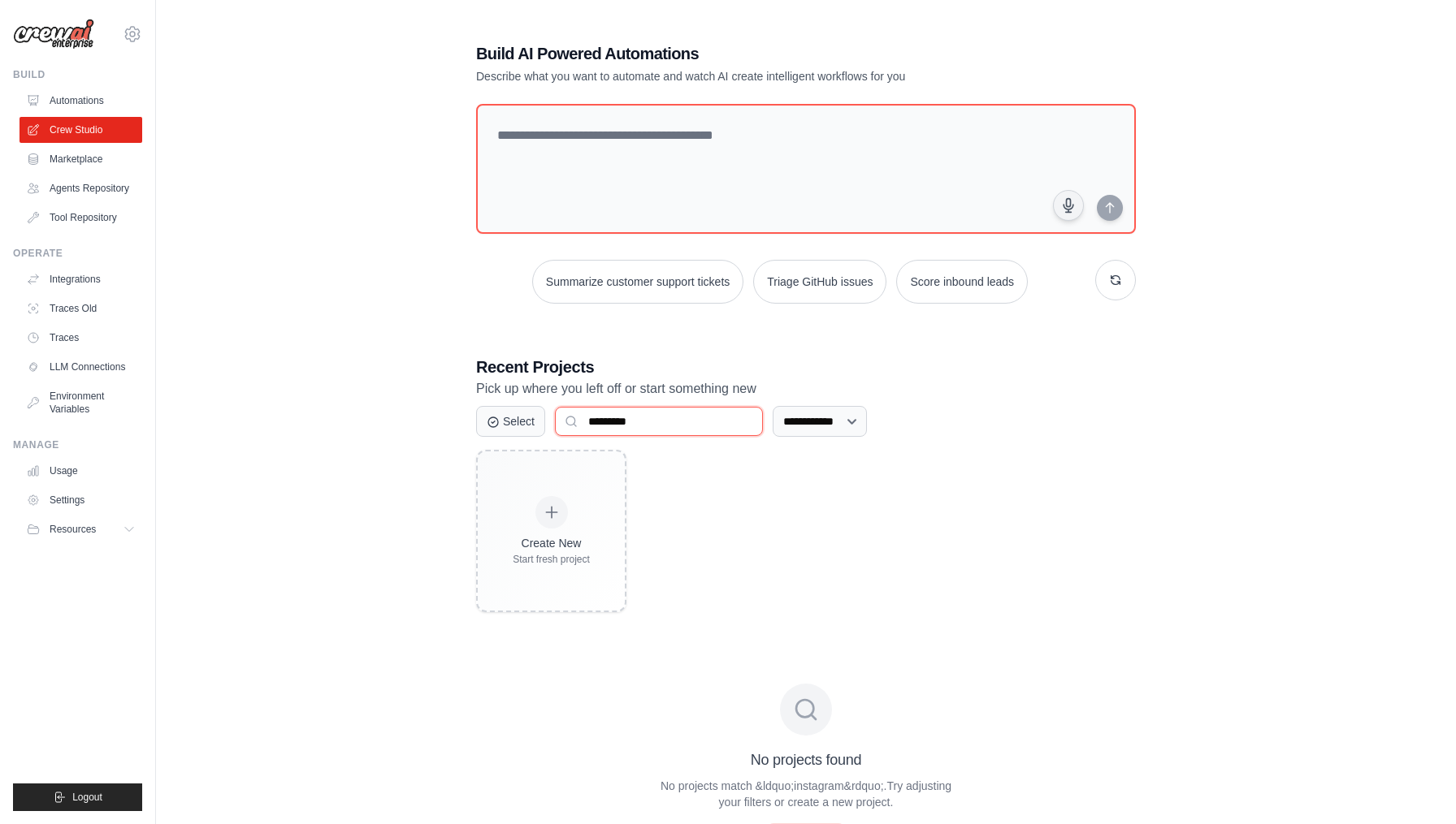
type input "*********"
click at [94, 160] on link "Marketplace" at bounding box center [82, 160] width 123 height 26
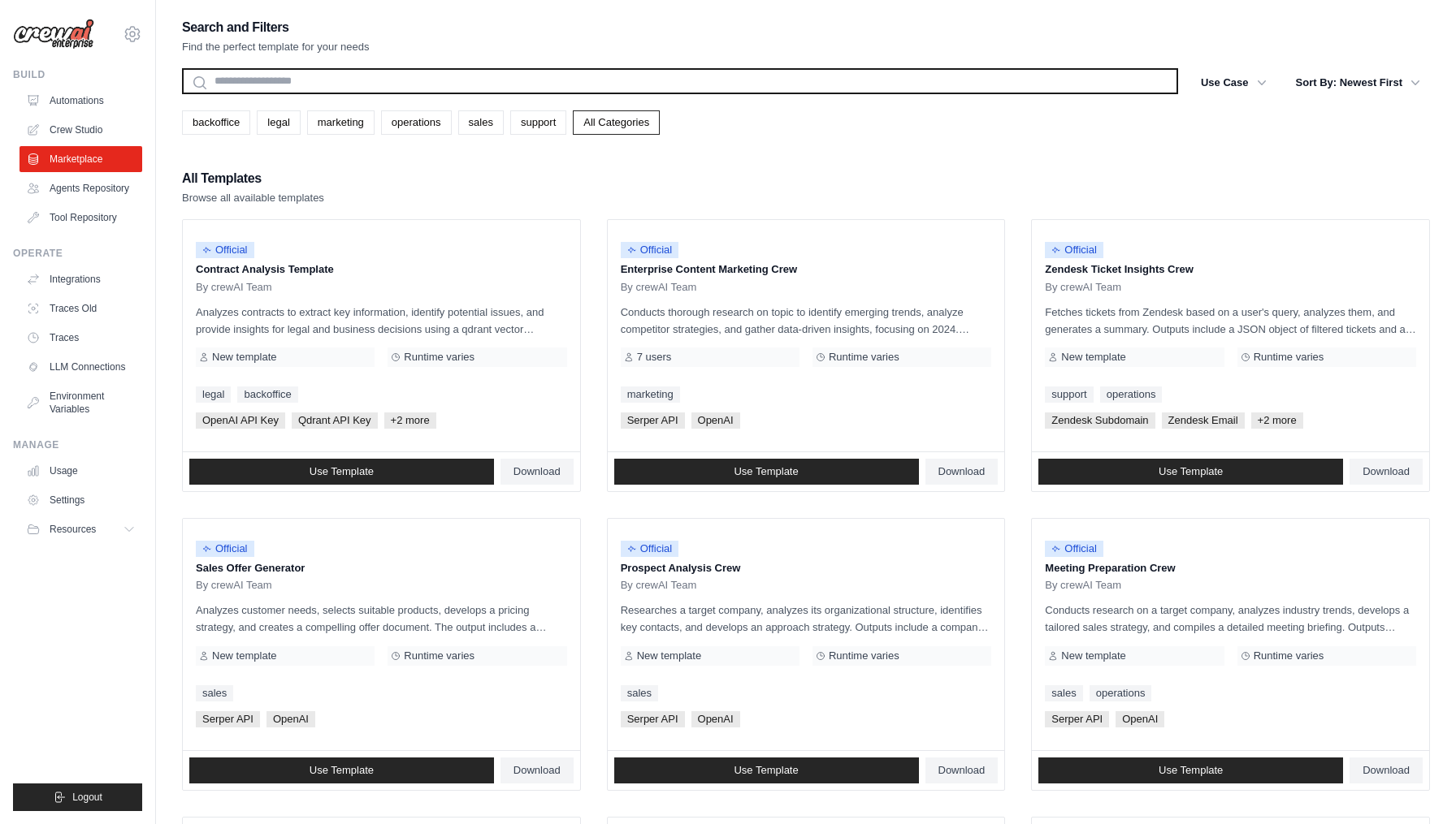
click at [296, 78] on input "text" at bounding box center [681, 82] width 996 height 26
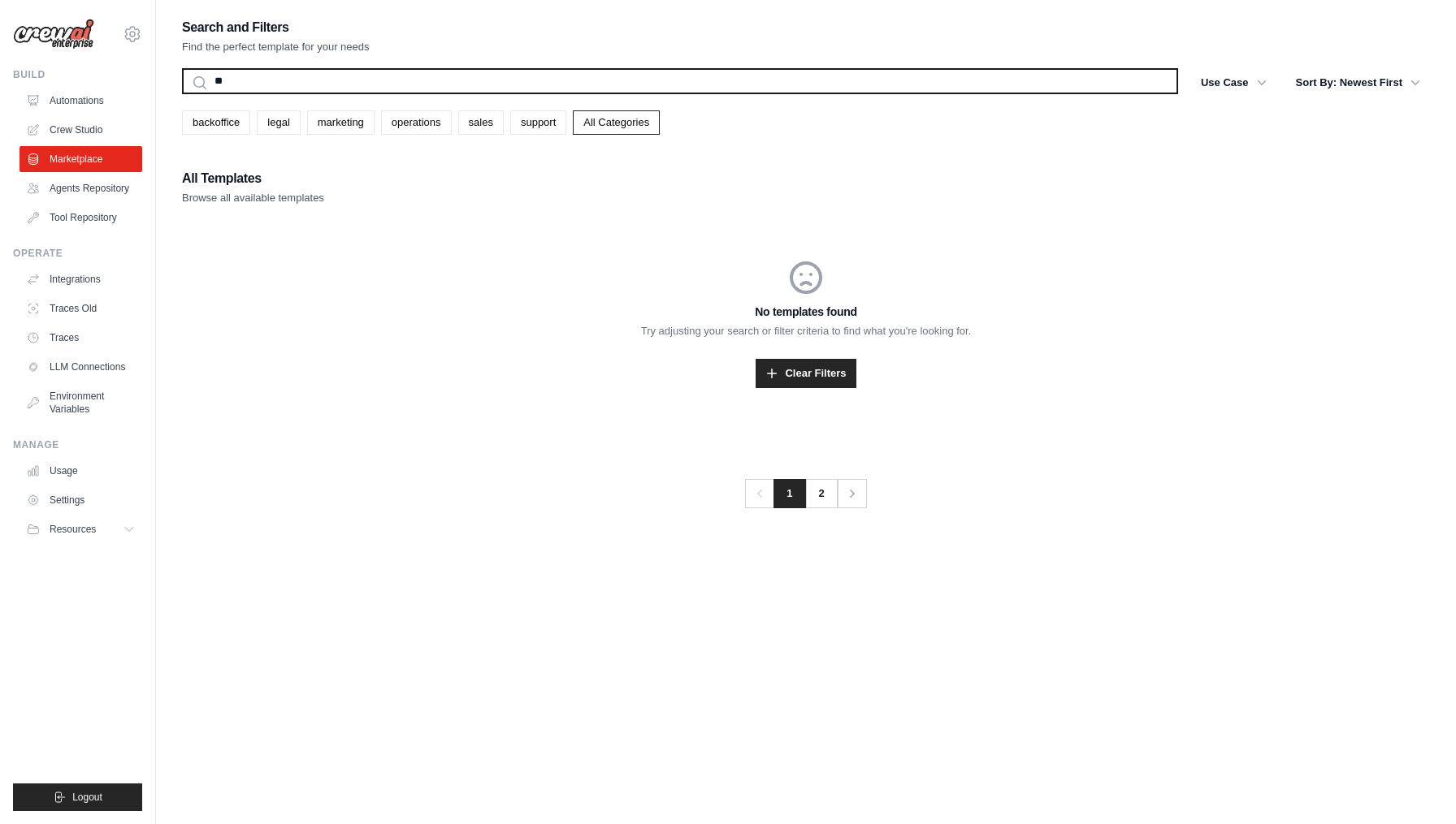
type input "*"
